Goal: Transaction & Acquisition: Purchase product/service

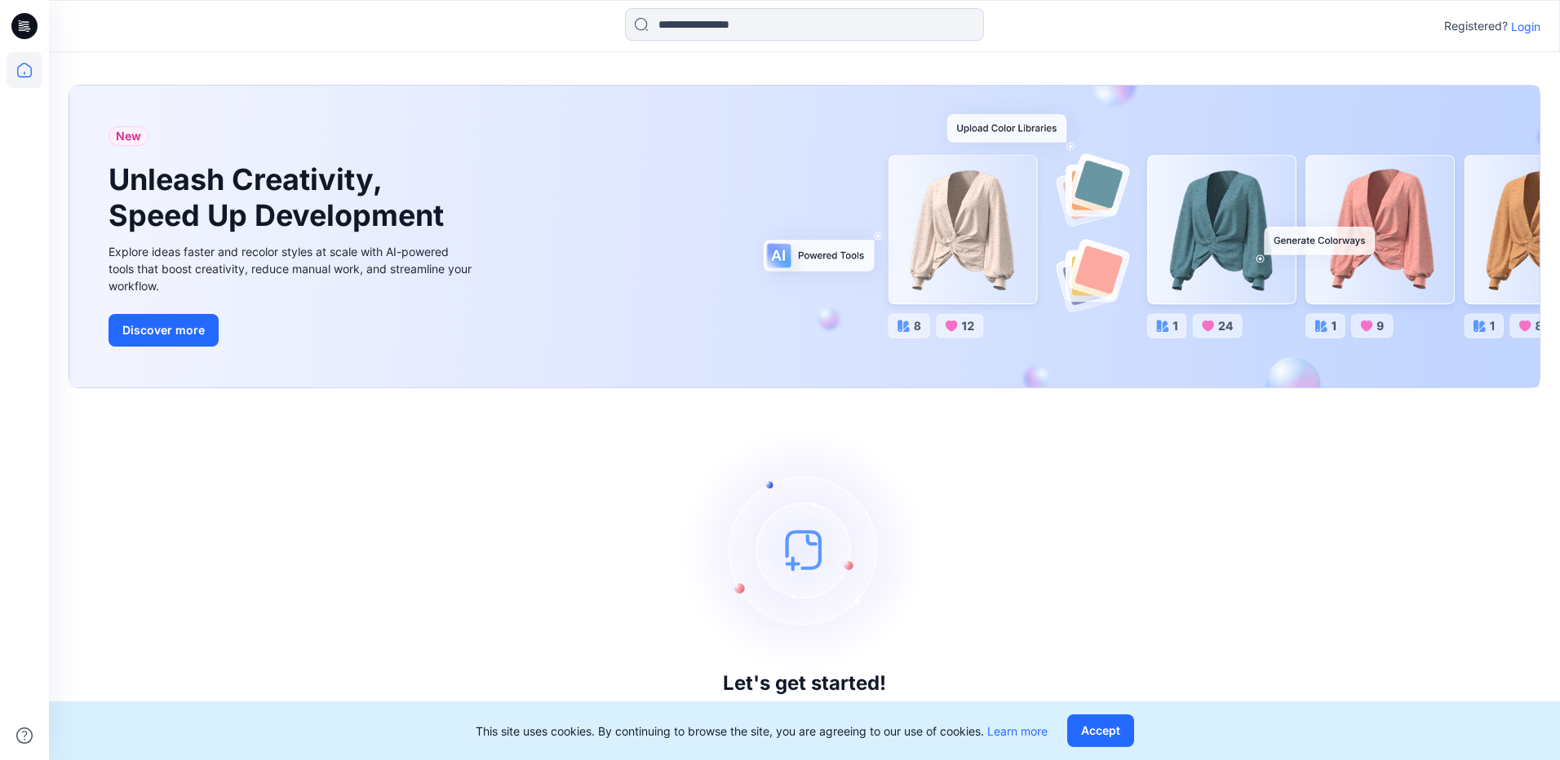
click at [1525, 29] on p "Login" at bounding box center [1525, 26] width 29 height 17
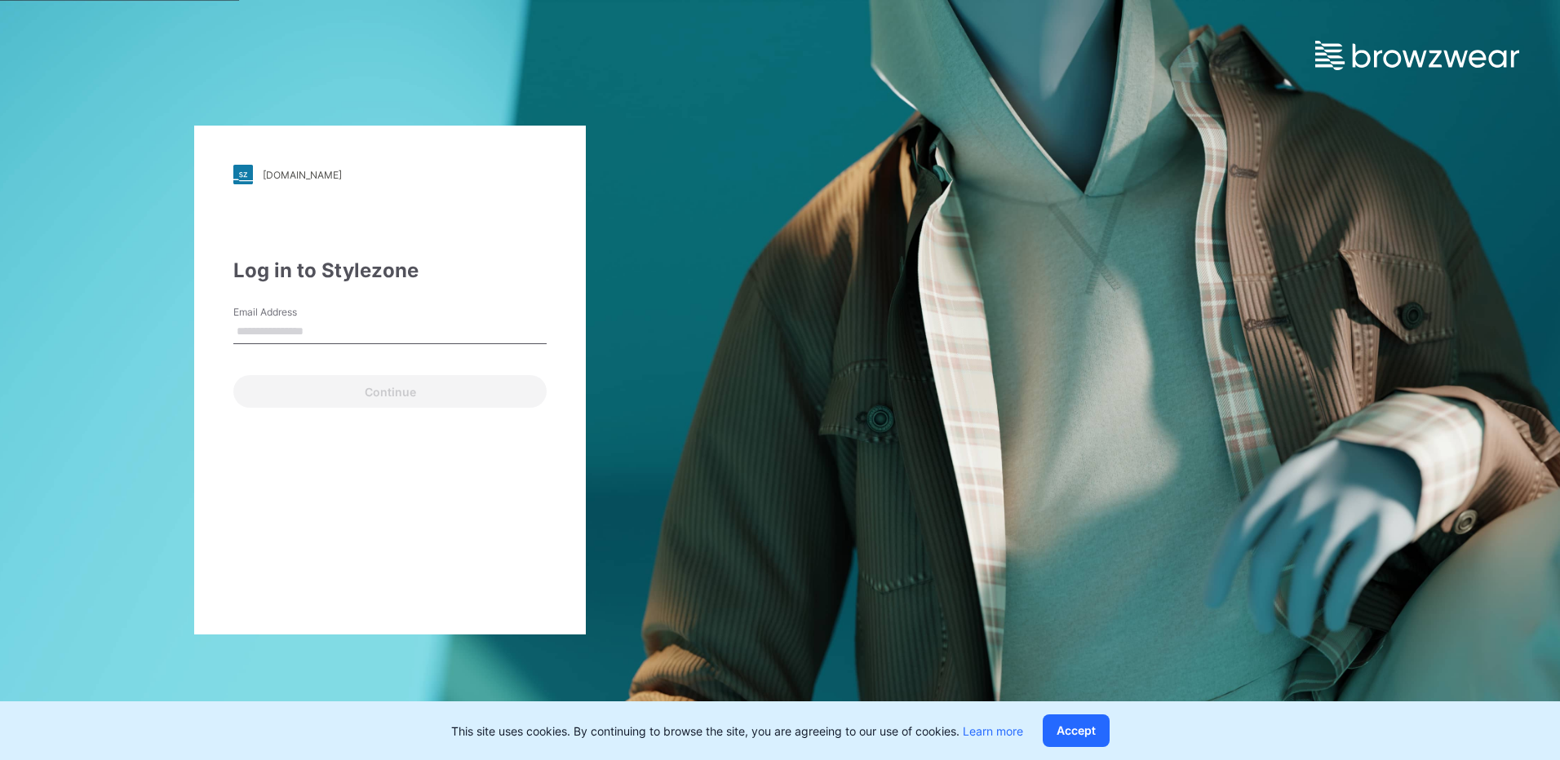
click at [330, 334] on input "Email Address" at bounding box center [389, 332] width 313 height 24
type input "**********"
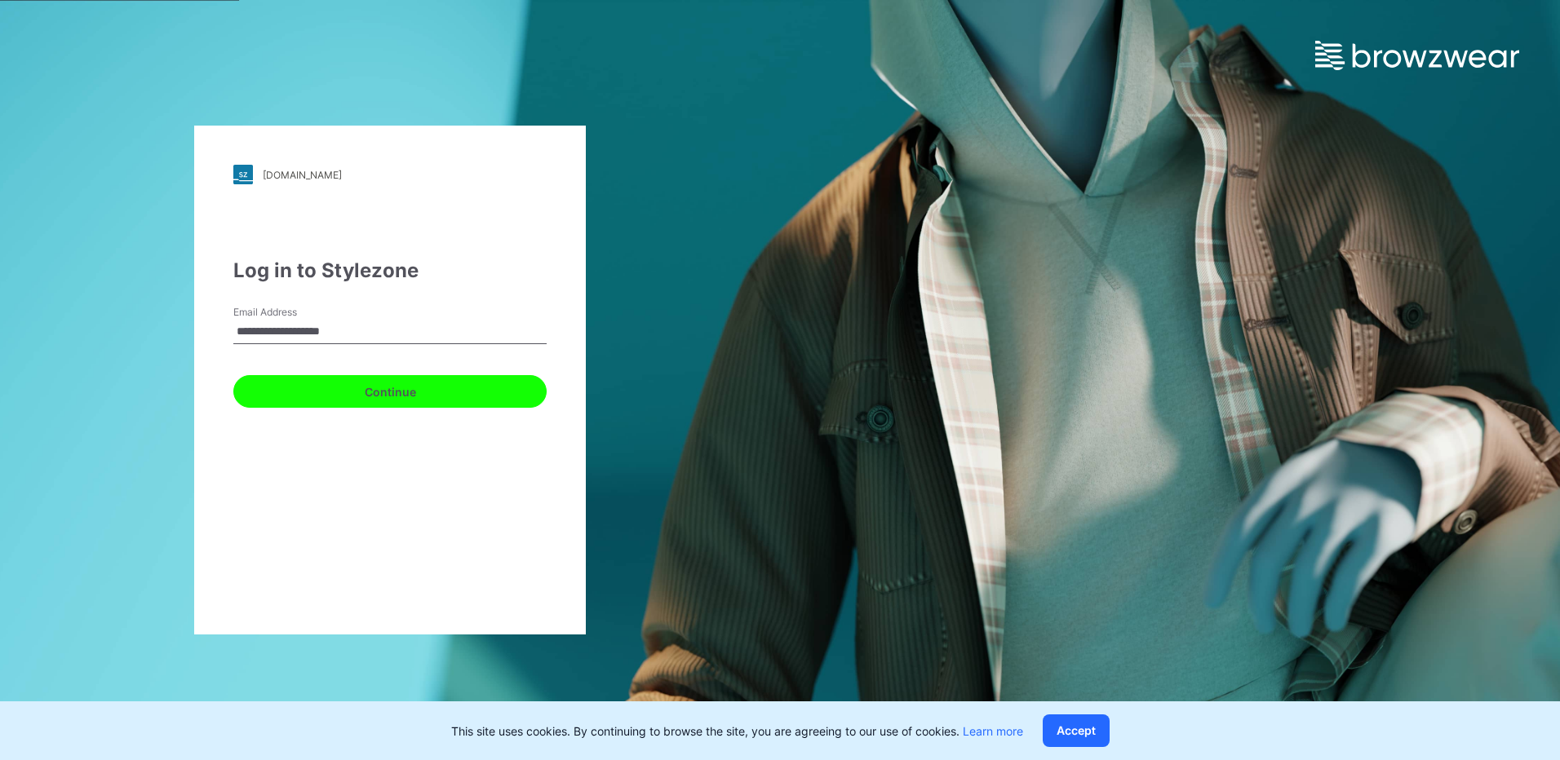
click at [338, 392] on button "Continue" at bounding box center [389, 391] width 313 height 33
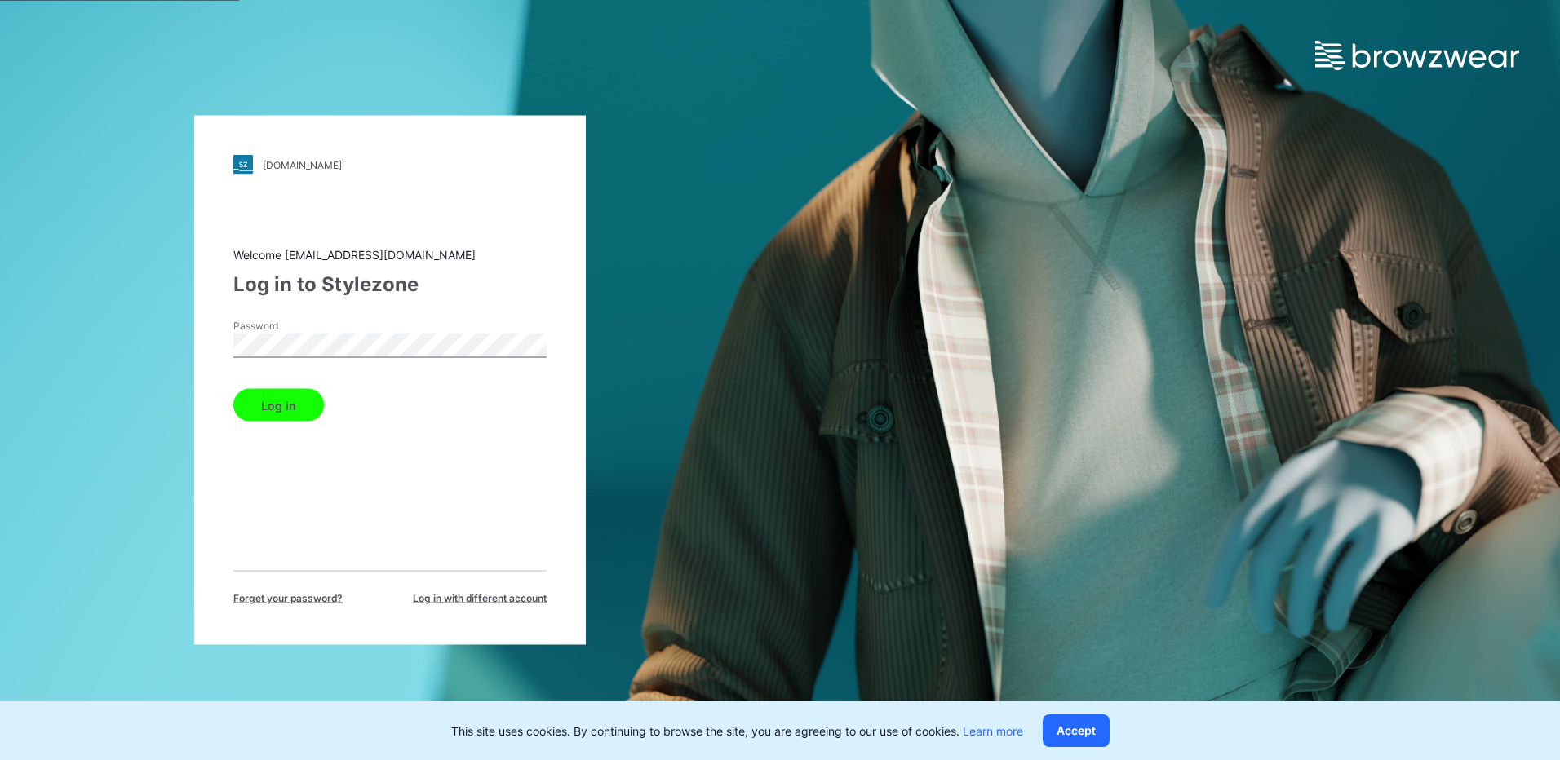
click at [277, 414] on button "Log in" at bounding box center [278, 405] width 91 height 33
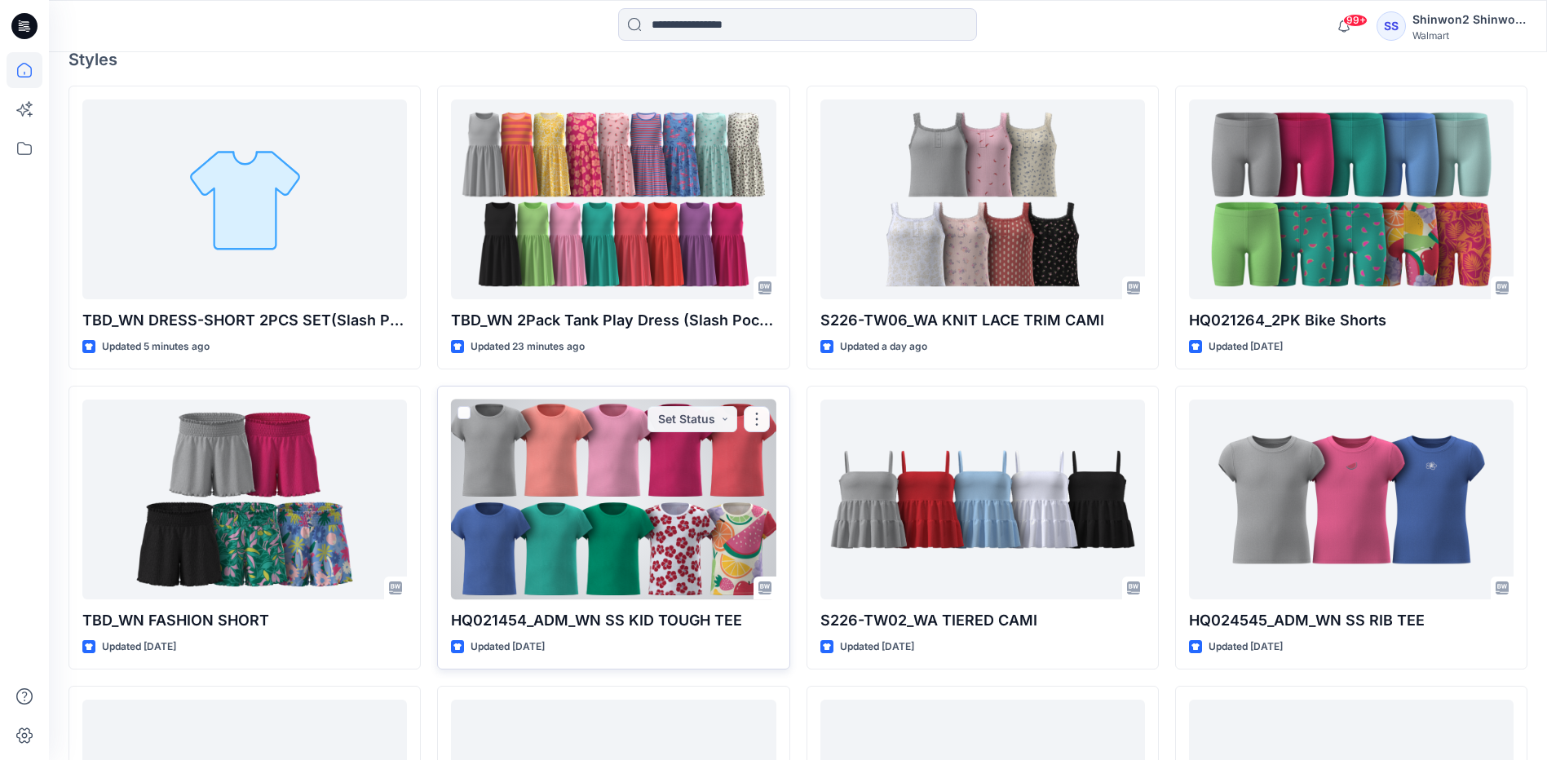
scroll to position [361, 0]
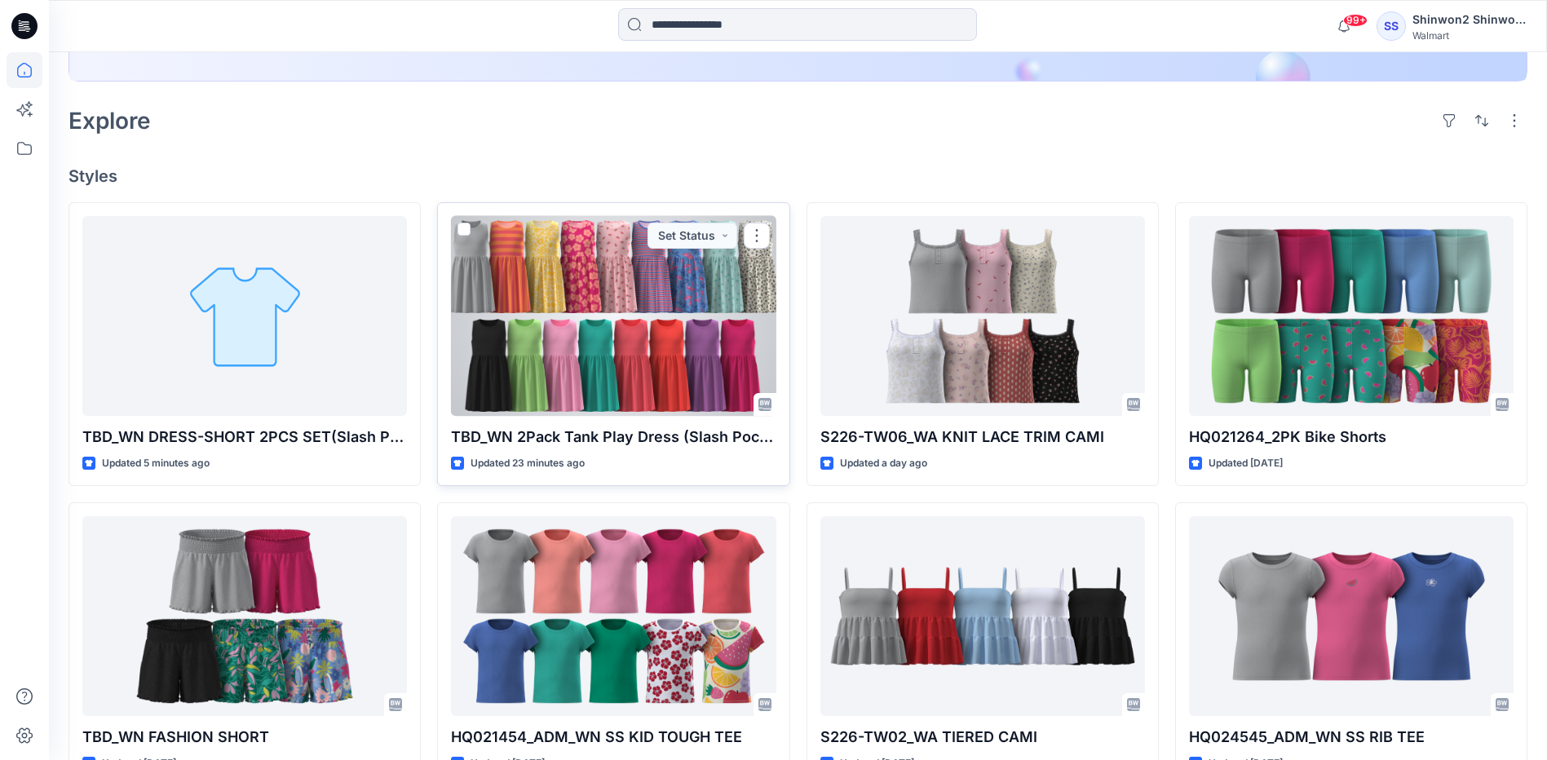
click at [600, 336] on div at bounding box center [613, 316] width 325 height 200
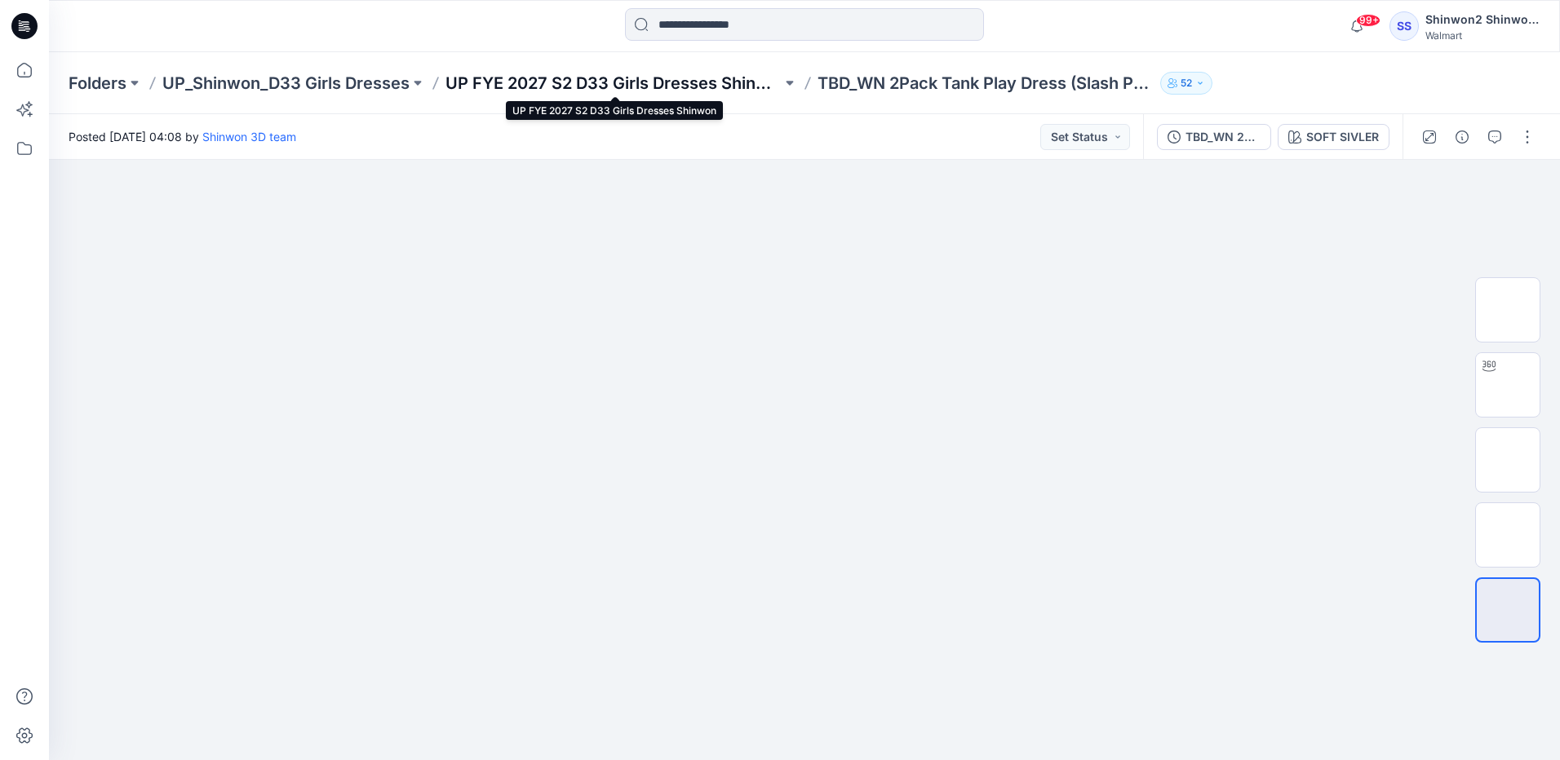
click at [655, 74] on p "UP FYE 2027 S2 D33 Girls Dresses Shinwon" at bounding box center [613, 83] width 336 height 23
